Goal: Complete application form

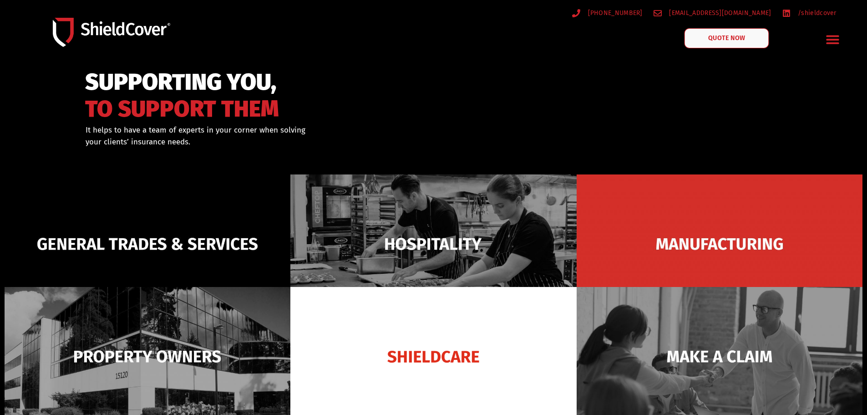
click at [757, 35] on link "QUOTE NOW" at bounding box center [726, 38] width 85 height 20
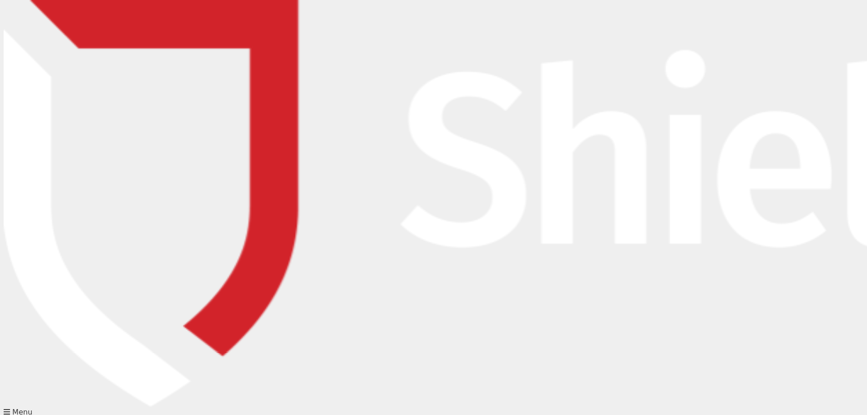
scroll to position [46, 0]
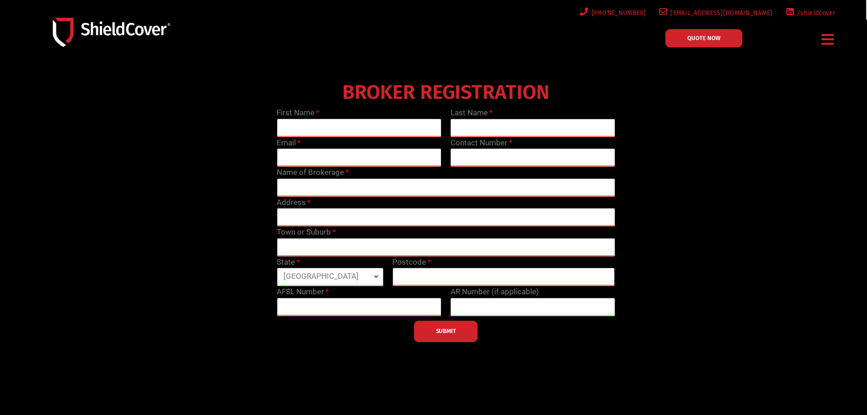
click at [306, 129] on input "text" at bounding box center [359, 128] width 165 height 18
